Goal: Task Accomplishment & Management: Complete application form

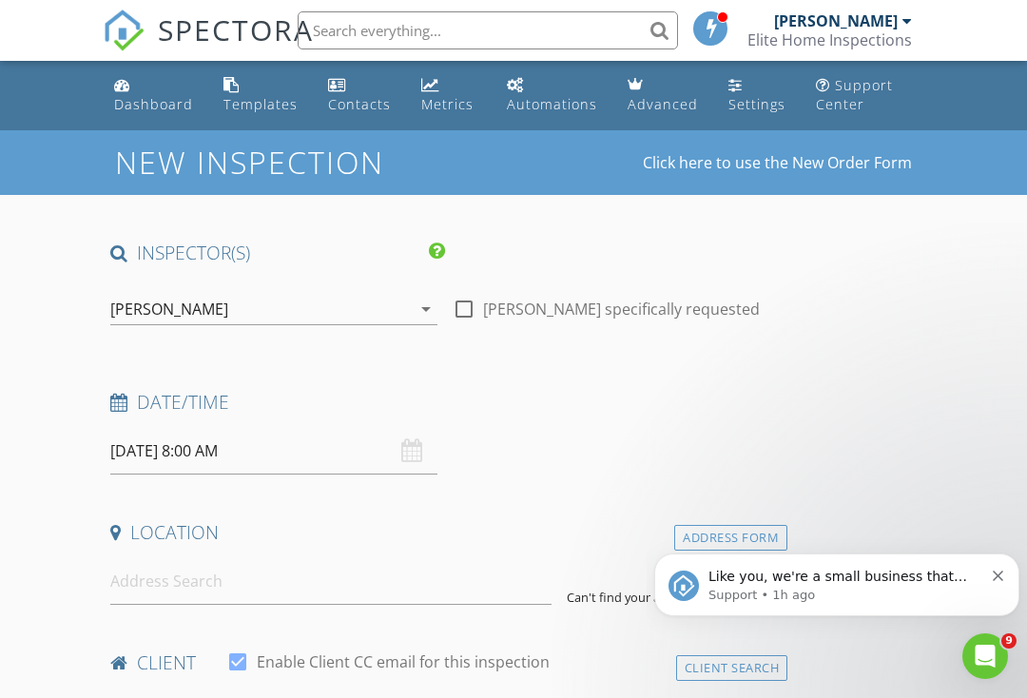
click at [358, 439] on input "[DATE] 8:00 AM" at bounding box center [273, 451] width 327 height 47
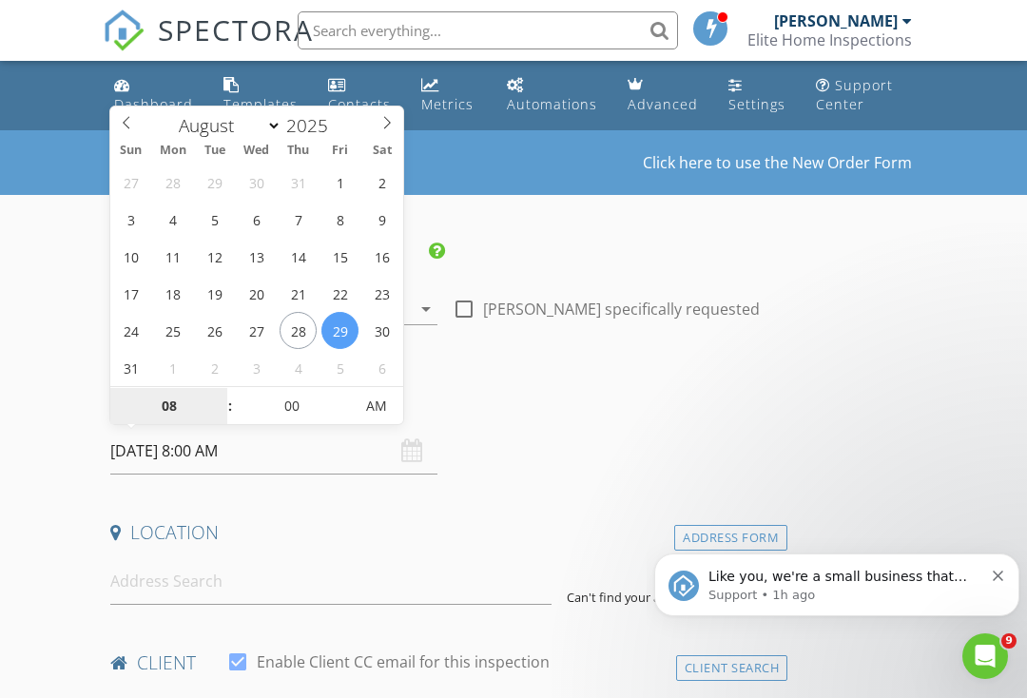
type input "[DATE] 8:00 AM"
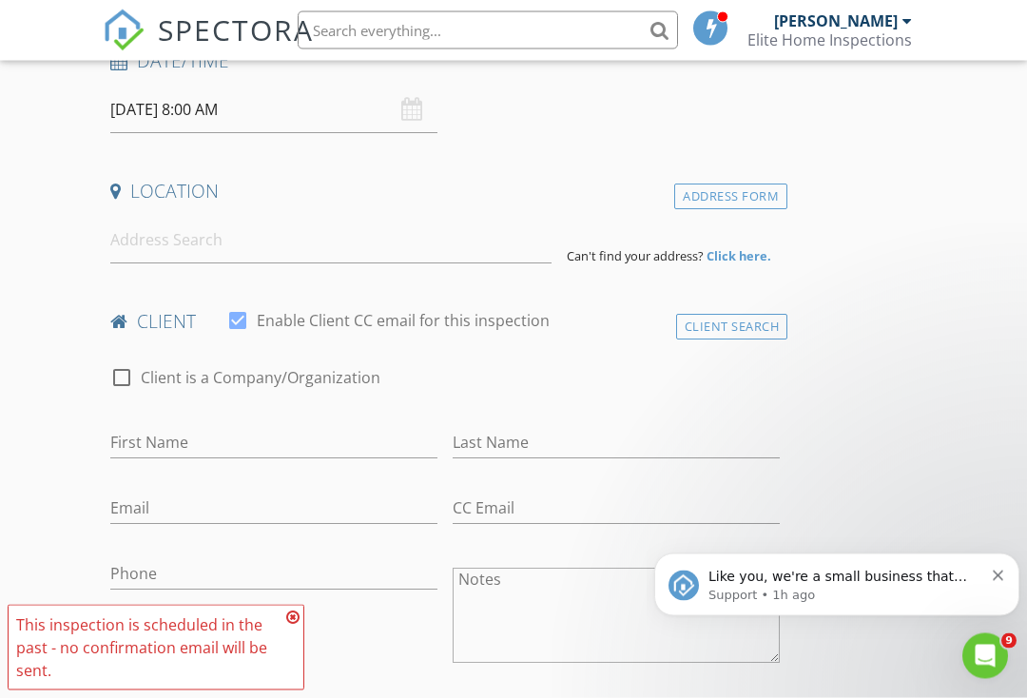
scroll to position [326, 0]
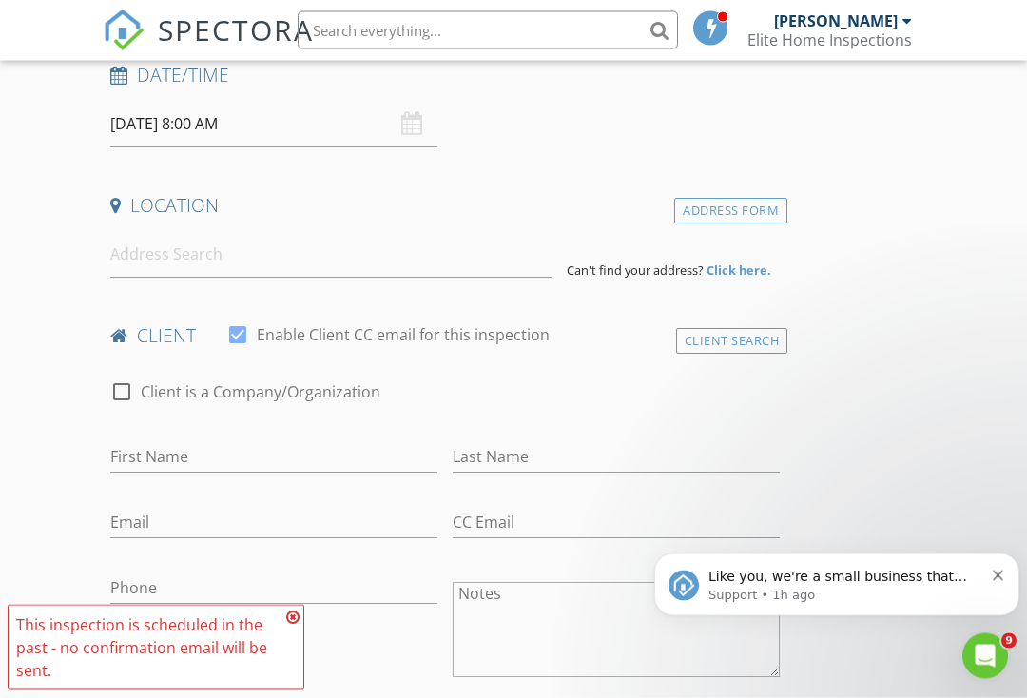
click at [413, 124] on div "[DATE] 8:00 AM" at bounding box center [273, 125] width 327 height 47
click at [397, 107] on input "[DATE] 8:00 AM" at bounding box center [273, 125] width 327 height 47
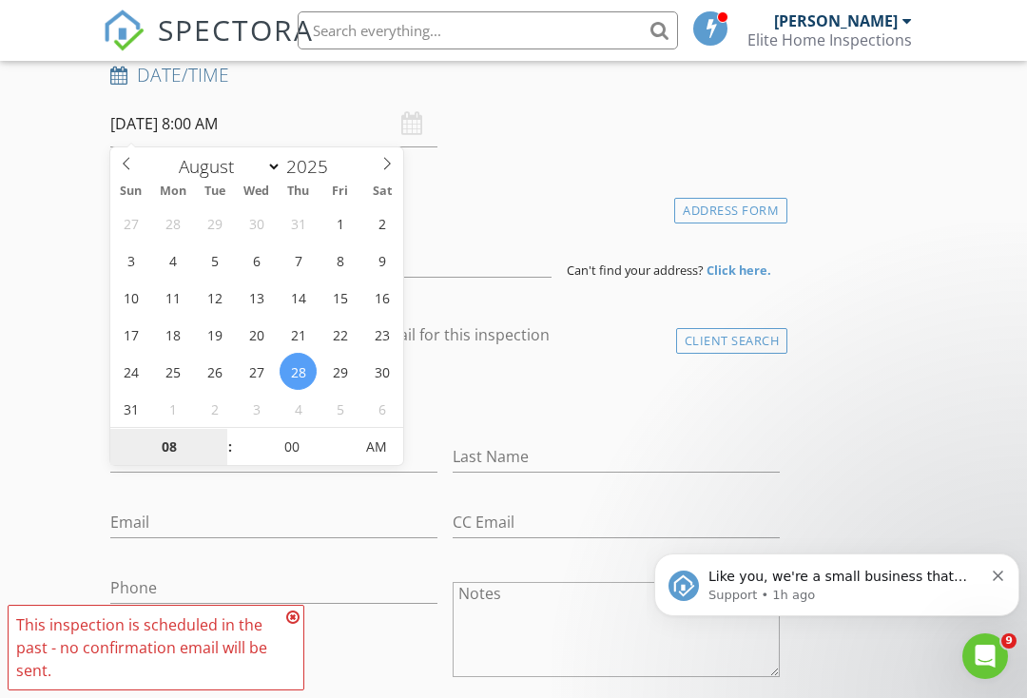
click at [178, 436] on input "08" at bounding box center [168, 448] width 117 height 38
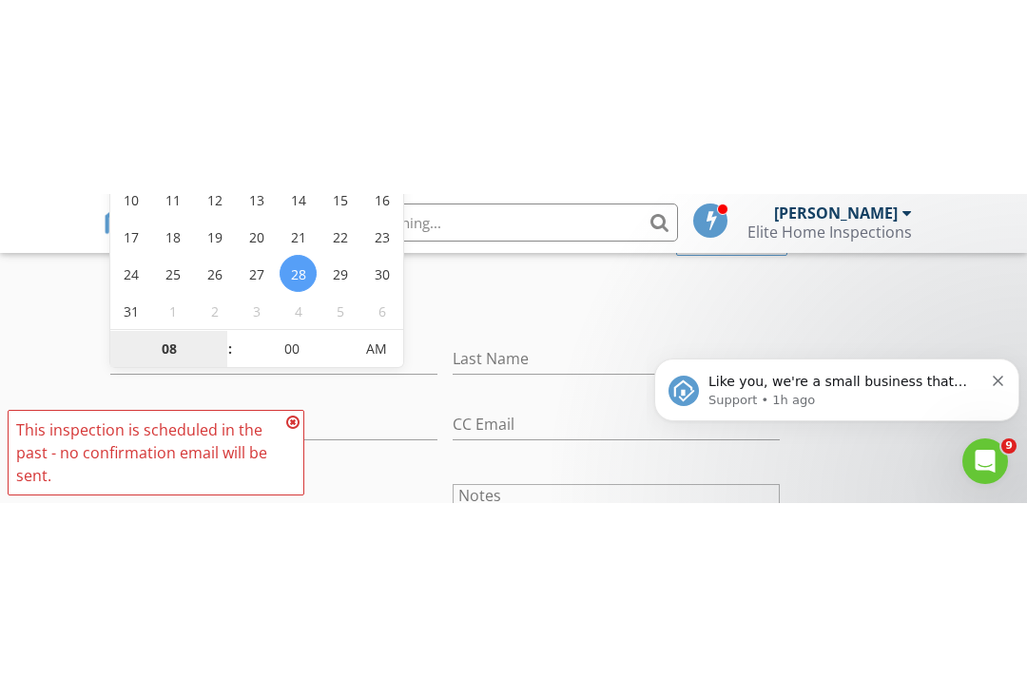
scroll to position [620, 0]
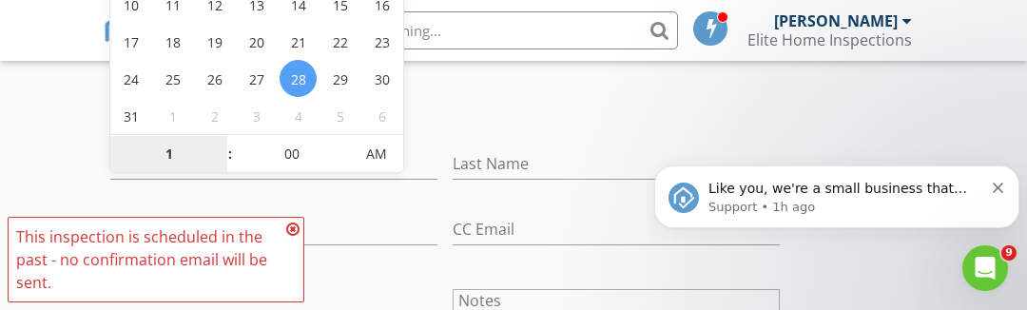
type input "11"
type input "[DATE] 11:00 AM"
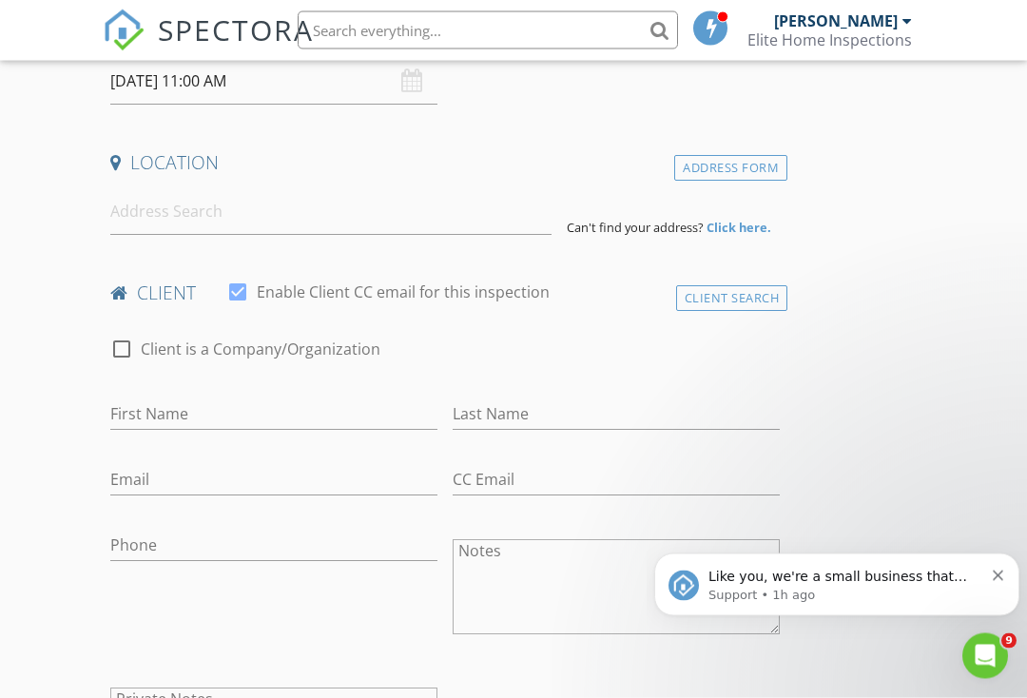
scroll to position [370, 0]
click at [345, 221] on input at bounding box center [330, 211] width 441 height 47
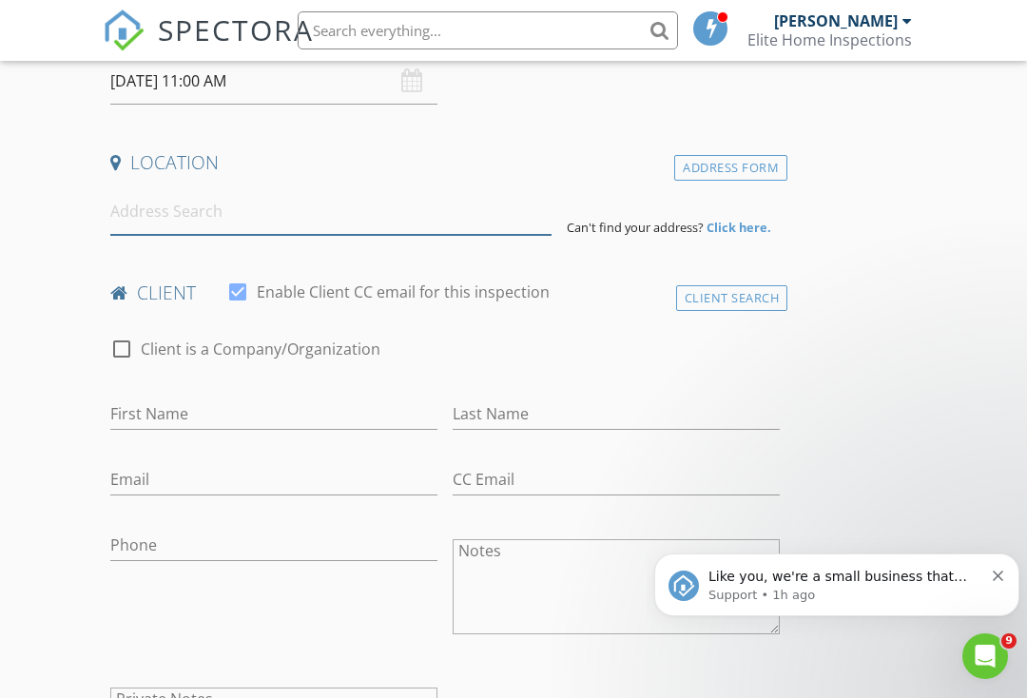
click at [201, 199] on input at bounding box center [330, 211] width 441 height 47
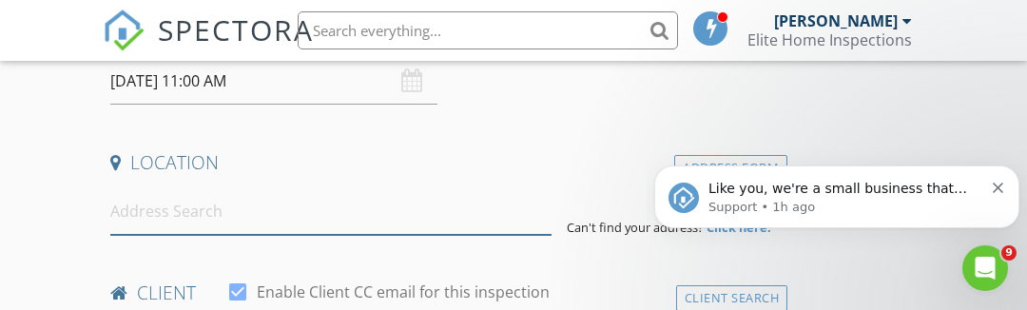
paste input "[STREET_ADDRESS]"
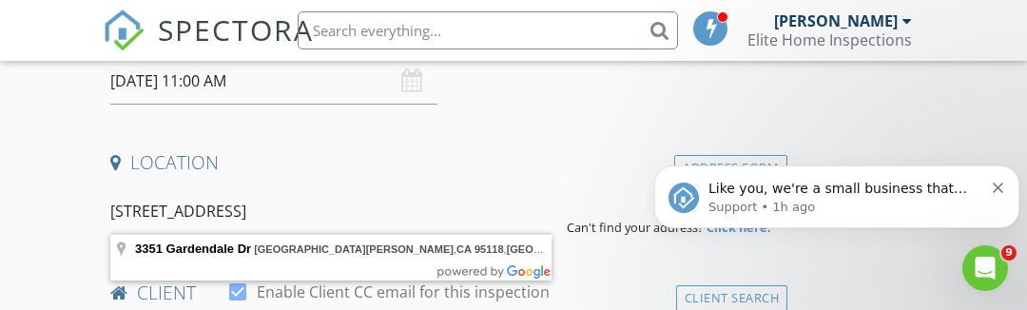
type input "[STREET_ADDRESS]"
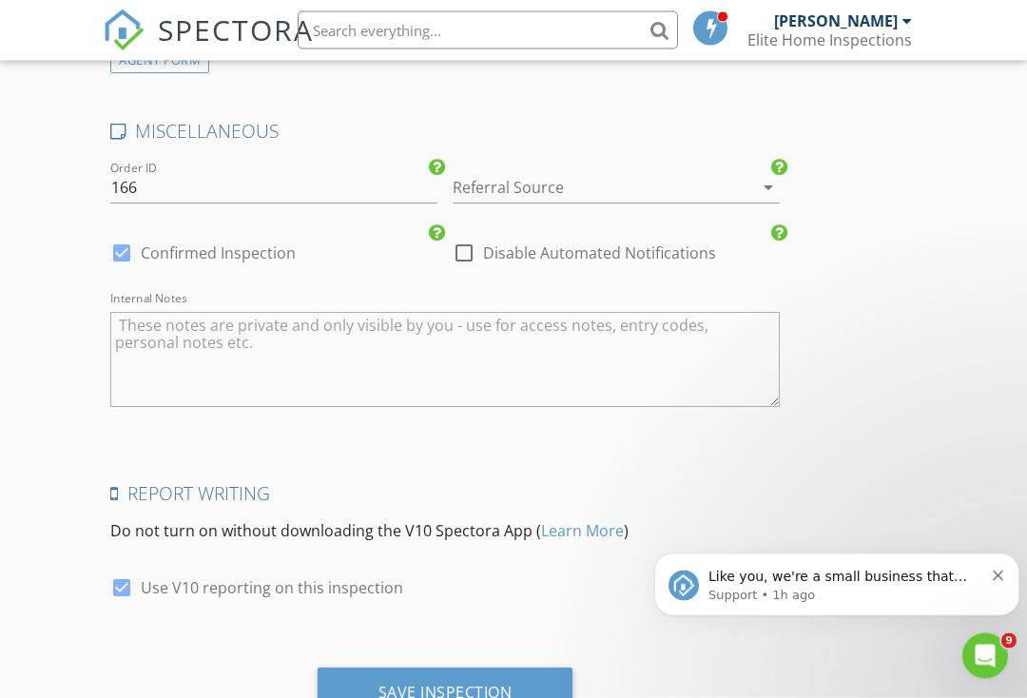
scroll to position [2221, 0]
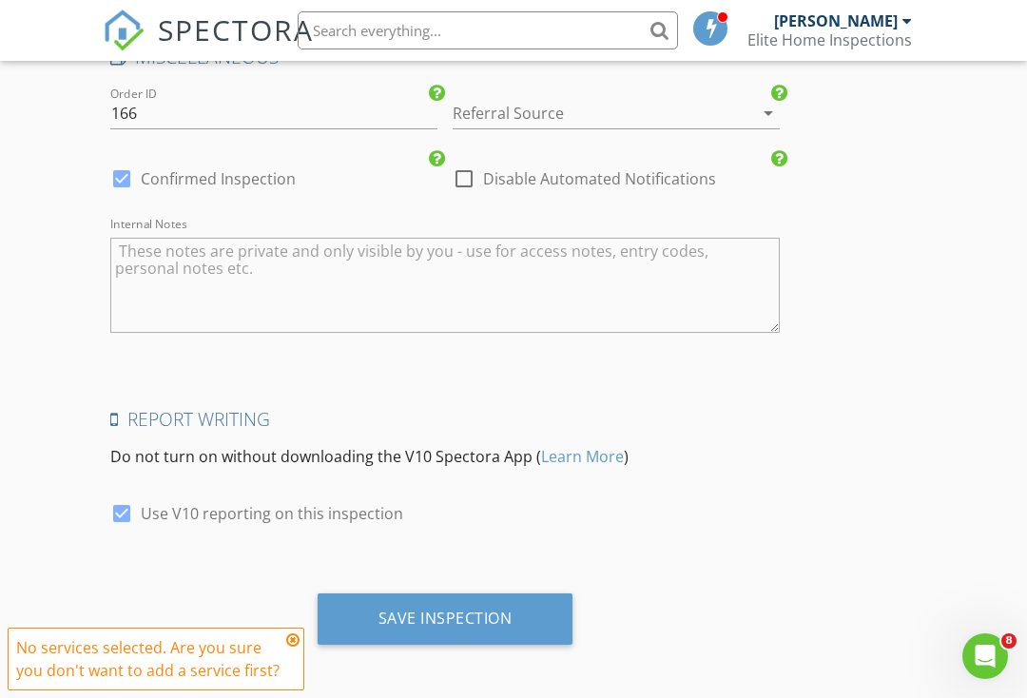
click at [470, 609] on div "Save Inspection" at bounding box center [445, 618] width 134 height 19
